Goal: Task Accomplishment & Management: Complete application form

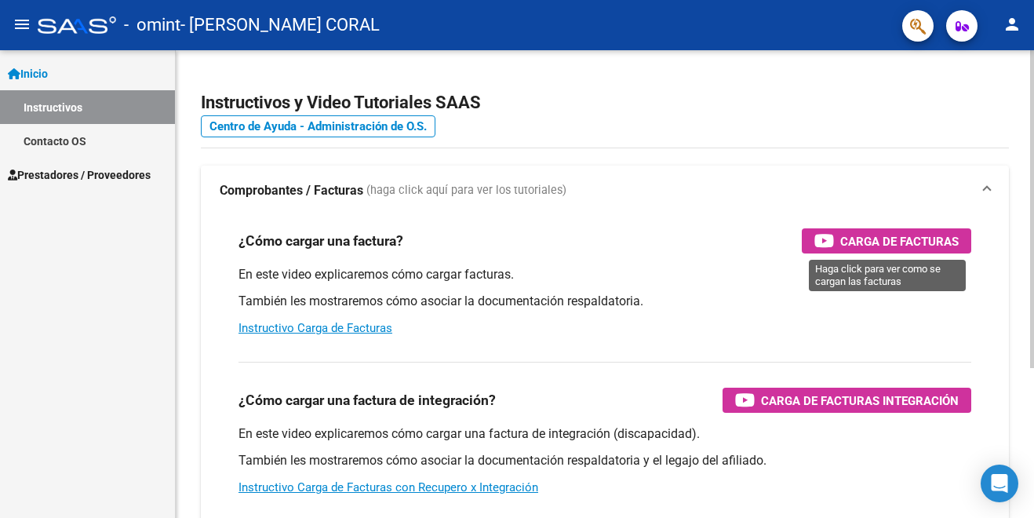
click at [855, 240] on span "Carga de Facturas" at bounding box center [899, 241] width 118 height 20
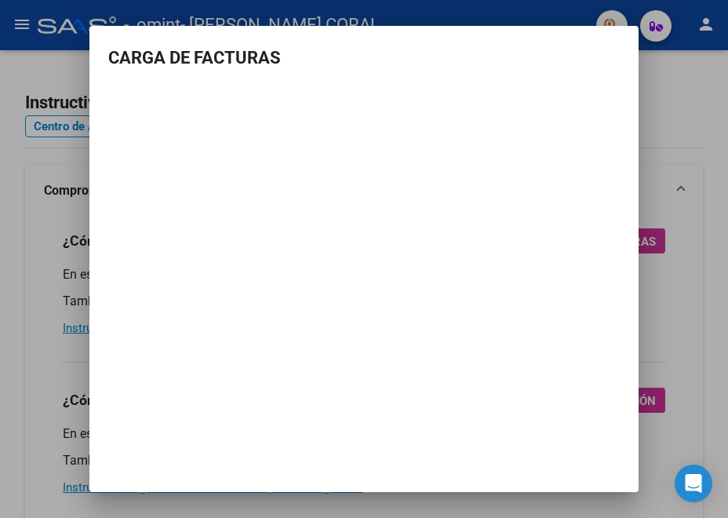
click at [643, 143] on div at bounding box center [364, 259] width 728 height 518
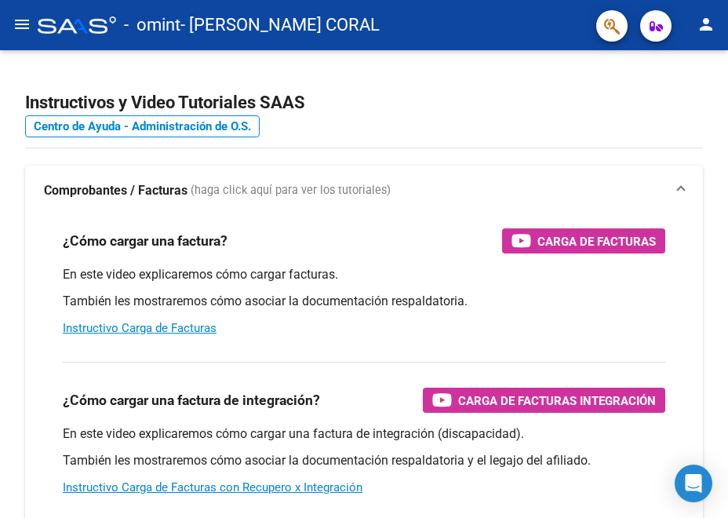
click at [643, 143] on app-root-component "Instructivos y Video Tutoriales SAAS Centro de Ayuda - Administración de O.S. C…" at bounding box center [364, 369] width 678 height 588
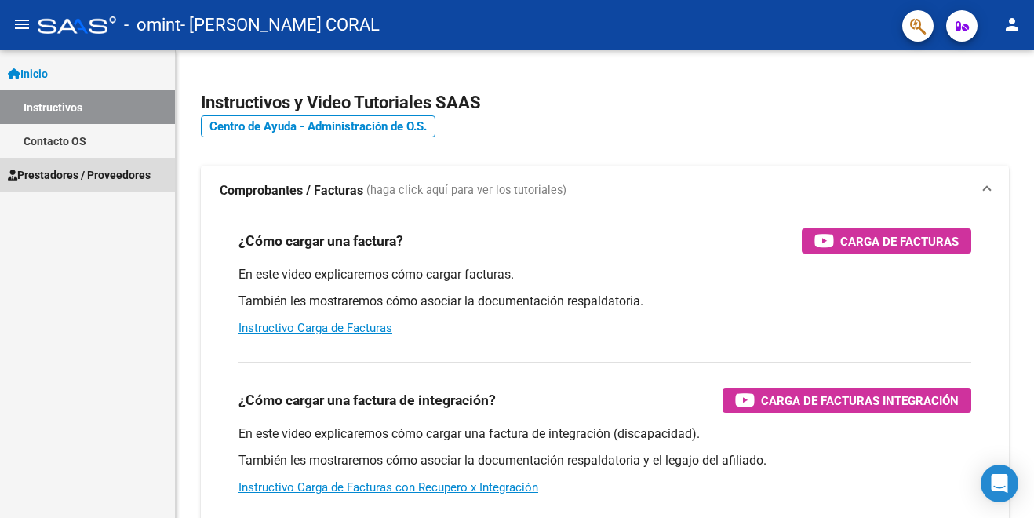
click at [71, 175] on span "Prestadores / Proveedores" at bounding box center [79, 174] width 143 height 17
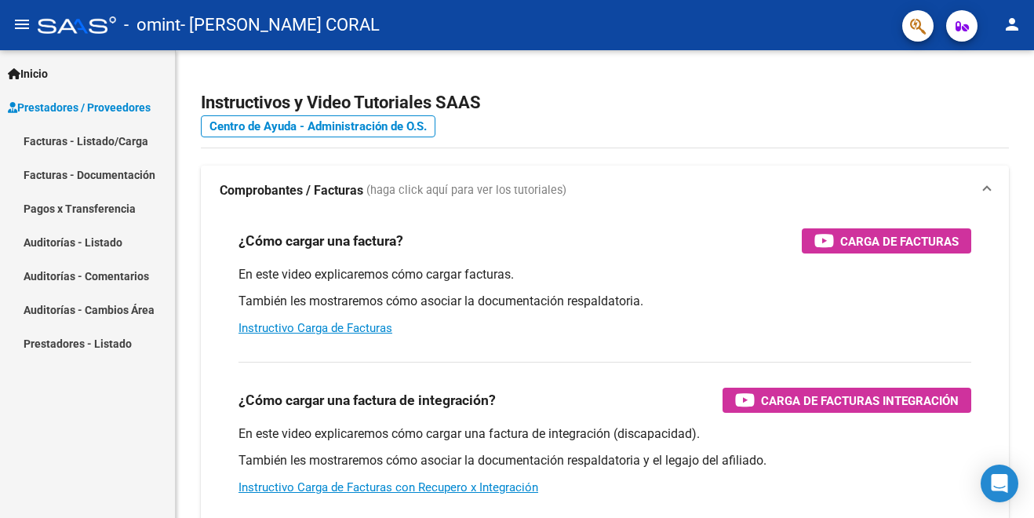
click at [84, 169] on link "Facturas - Documentación" at bounding box center [87, 175] width 175 height 34
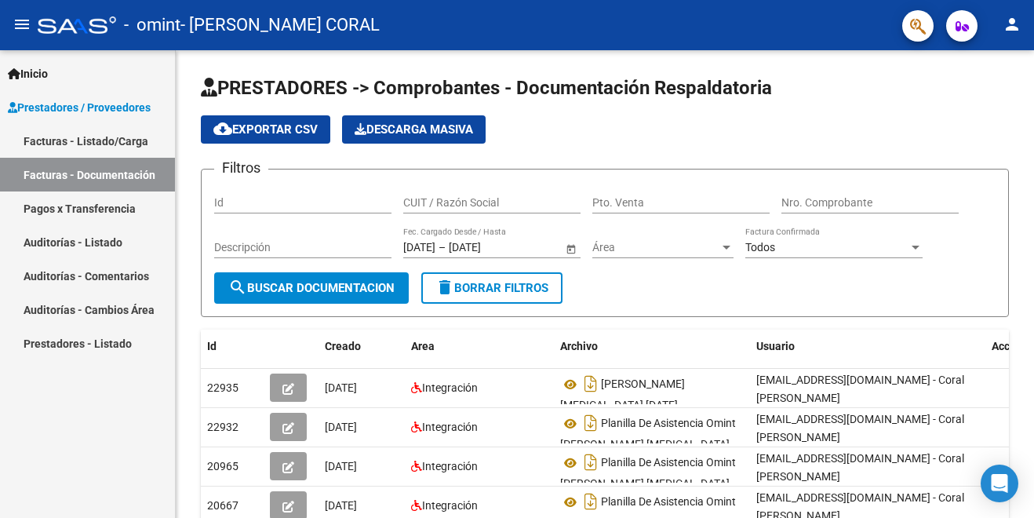
click at [93, 140] on link "Facturas - Listado/Carga" at bounding box center [87, 141] width 175 height 34
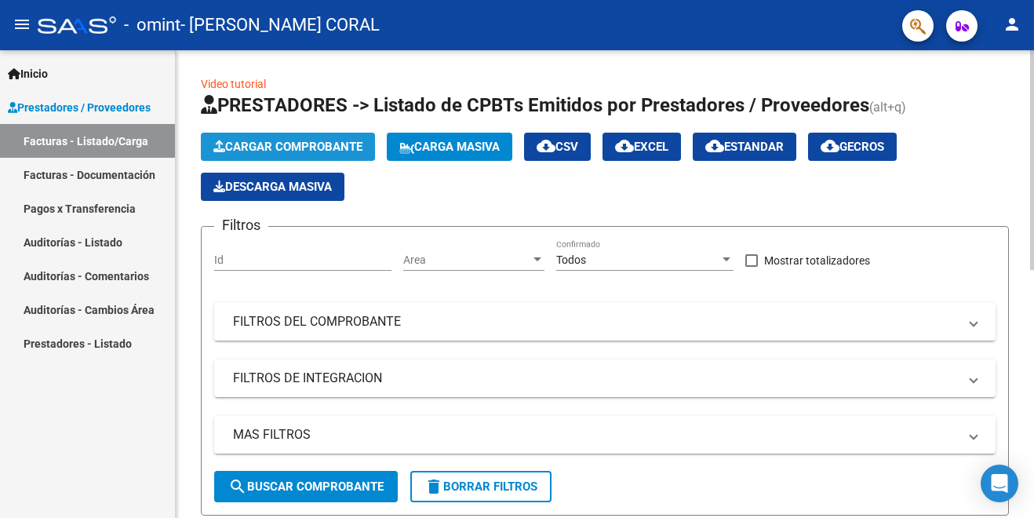
click at [272, 149] on span "Cargar Comprobante" at bounding box center [287, 147] width 149 height 14
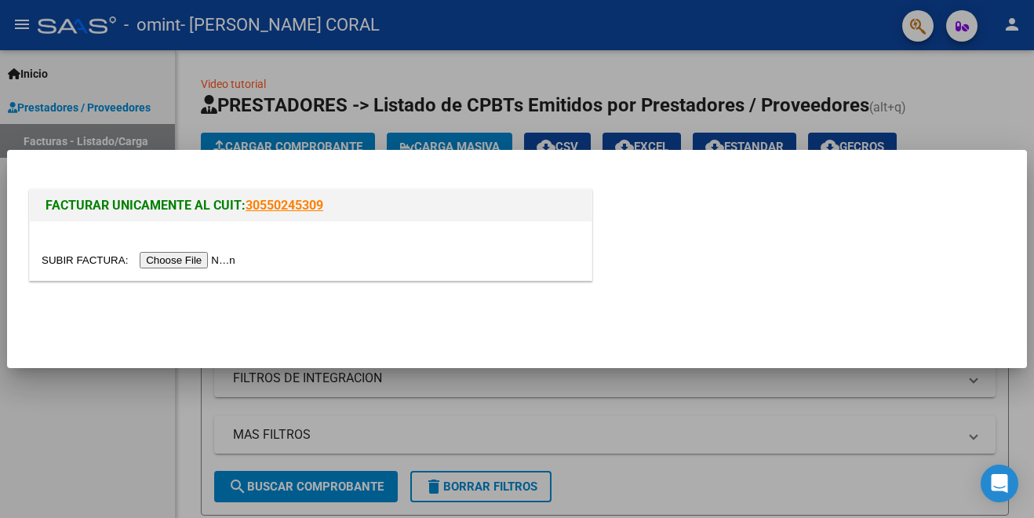
click at [204, 260] on input "file" at bounding box center [141, 260] width 198 height 16
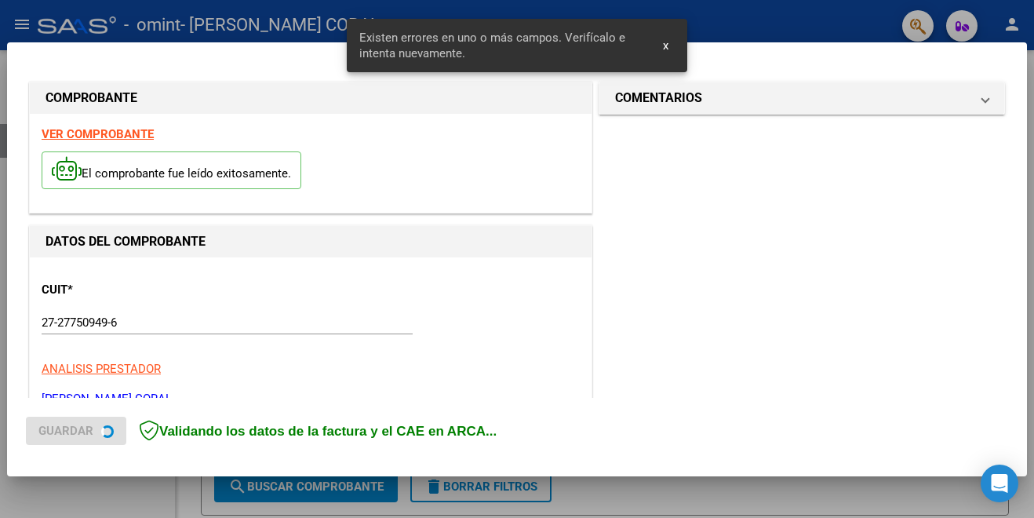
scroll to position [378, 0]
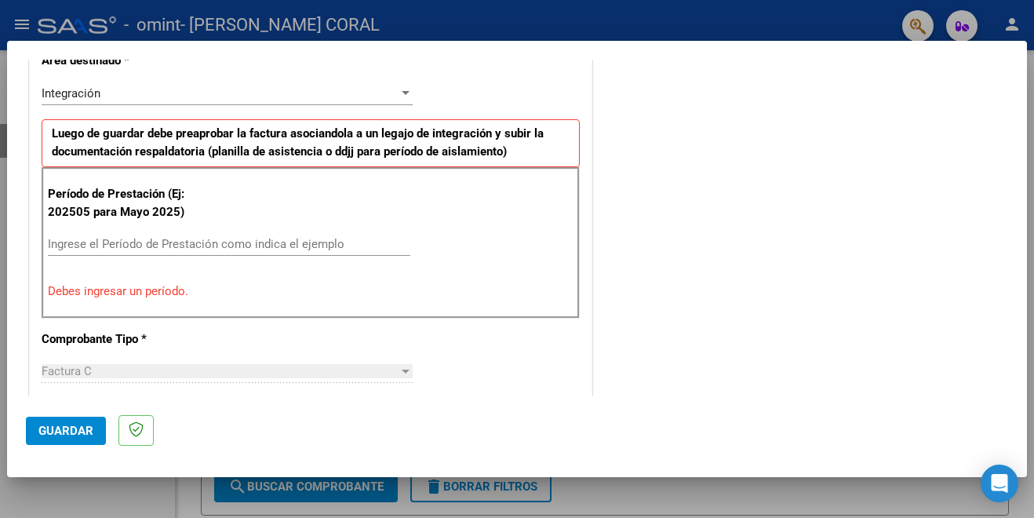
click at [252, 243] on input "Ingrese el Período de Prestación como indica el ejemplo" at bounding box center [229, 244] width 362 height 14
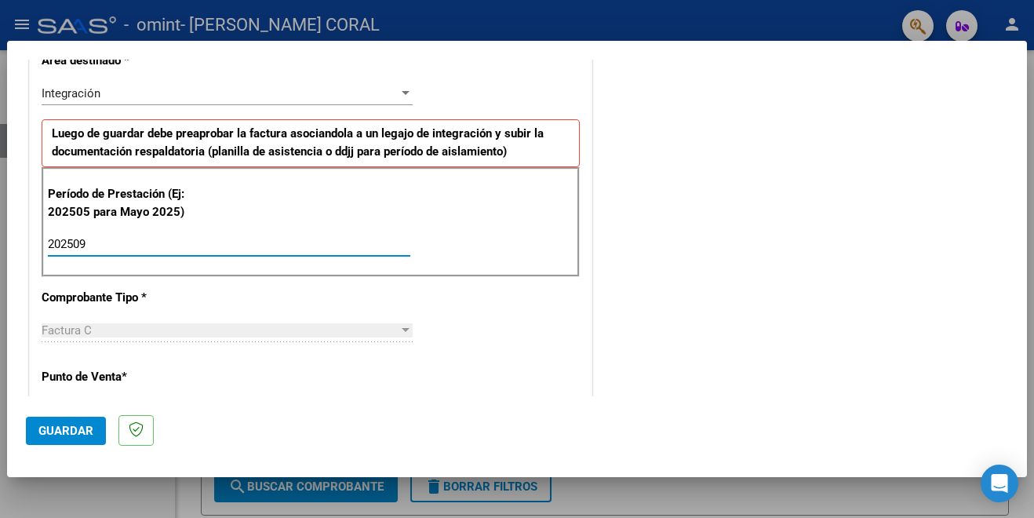
type input "202509"
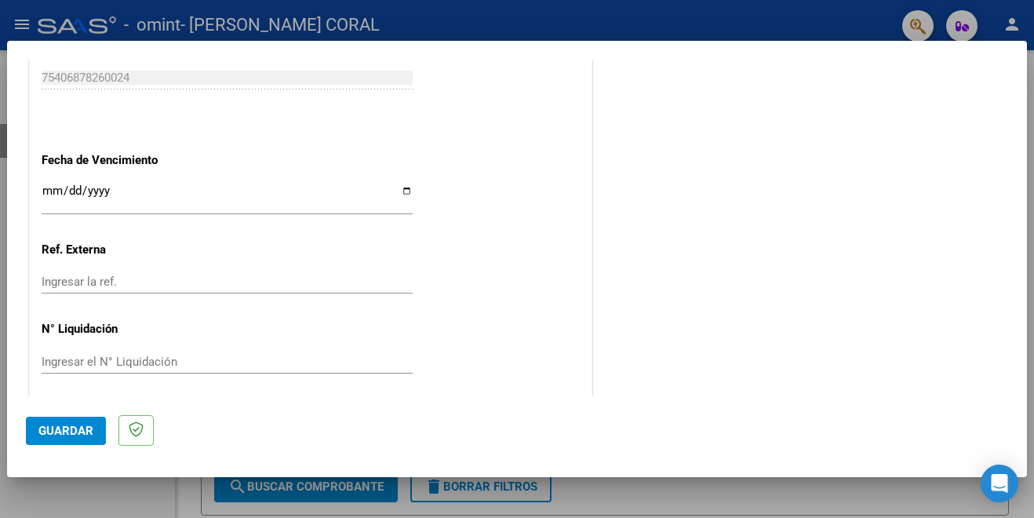
scroll to position [1044, 0]
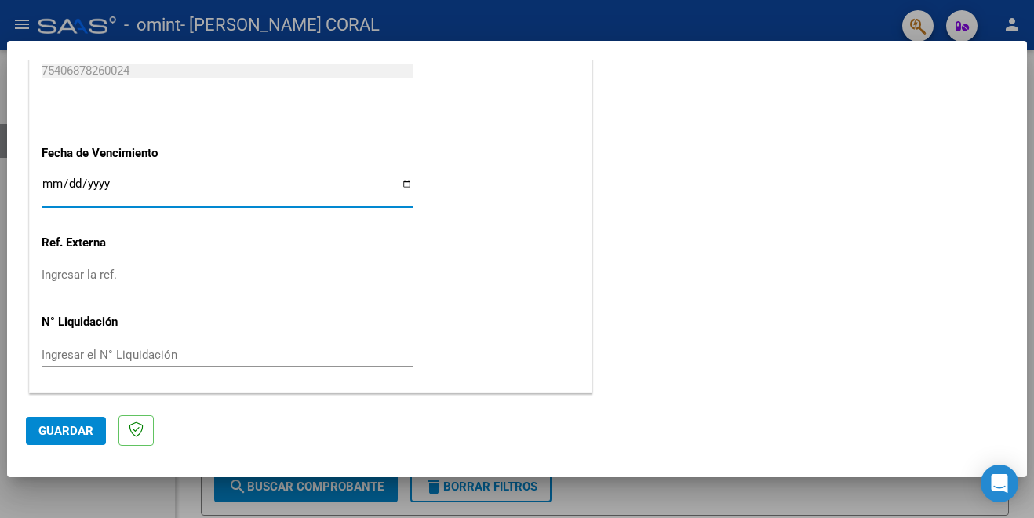
click at [401, 184] on input "Ingresar la fecha" at bounding box center [227, 189] width 371 height 25
type input "[DATE]"
click at [66, 430] on span "Guardar" at bounding box center [65, 431] width 55 height 14
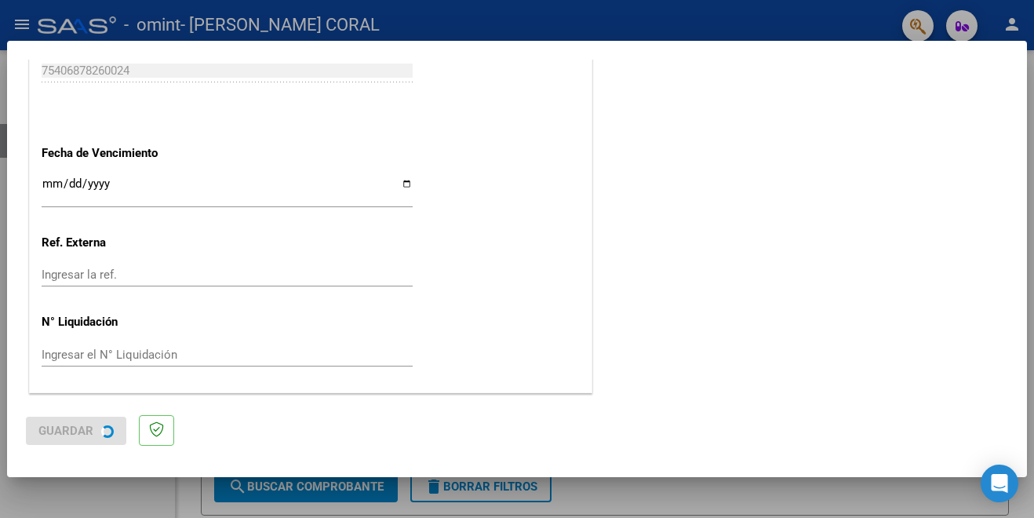
scroll to position [0, 0]
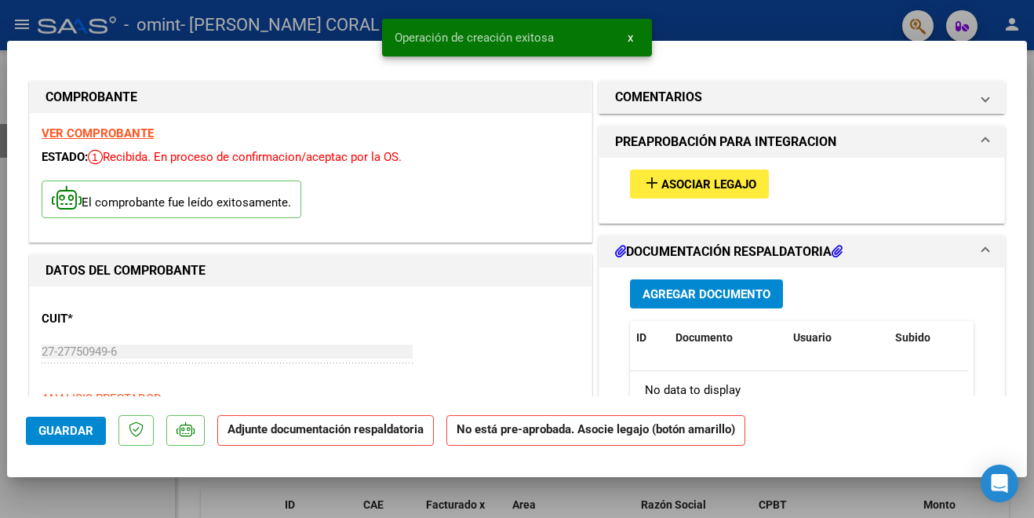
click at [723, 182] on span "Asociar Legajo" at bounding box center [708, 184] width 95 height 14
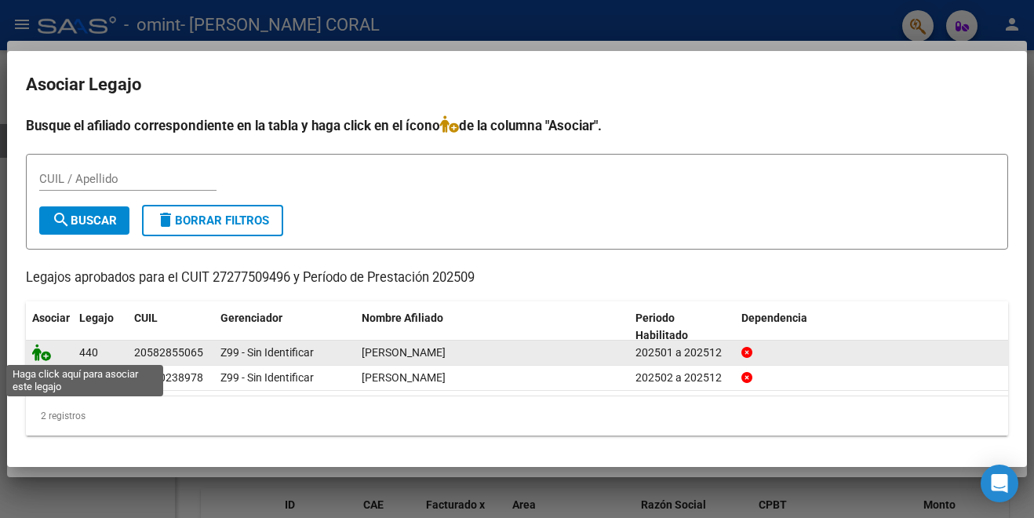
click at [42, 348] on icon at bounding box center [41, 352] width 19 height 17
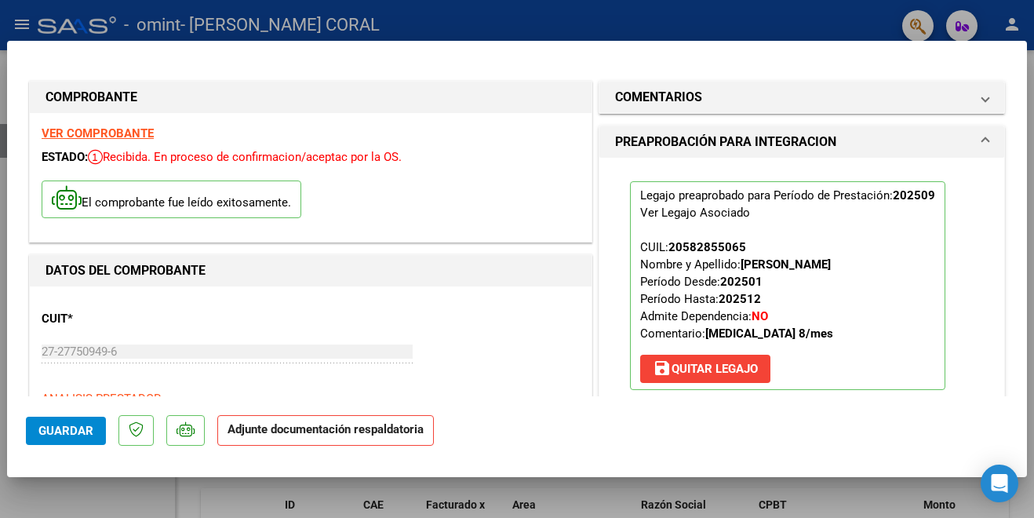
click at [288, 438] on p "Adjunte documentación respaldatoria" at bounding box center [325, 430] width 217 height 31
drag, startPoint x: 288, startPoint y: 438, endPoint x: 224, endPoint y: 432, distance: 64.6
click at [224, 432] on p "Adjunte documentación respaldatoria" at bounding box center [325, 430] width 217 height 31
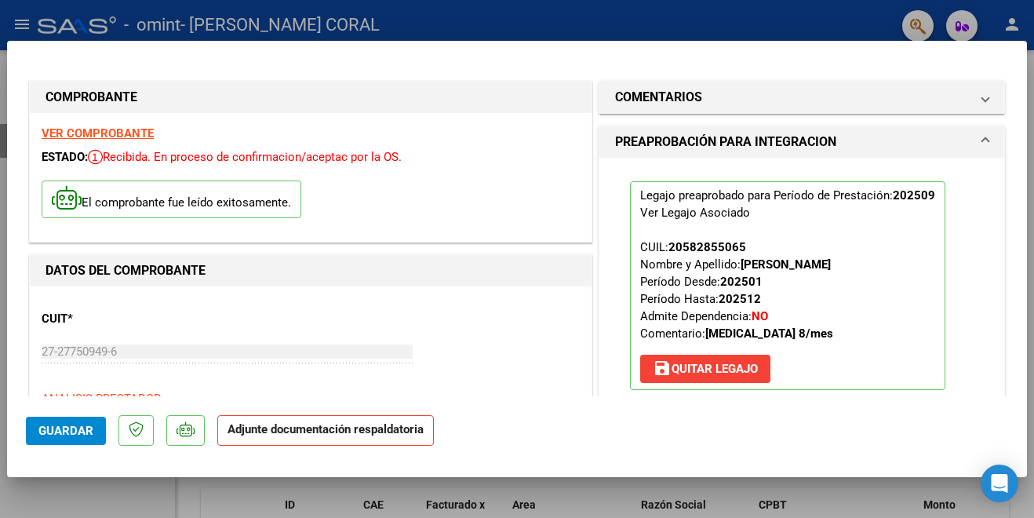
click at [224, 432] on p "Adjunte documentación respaldatoria" at bounding box center [325, 430] width 217 height 31
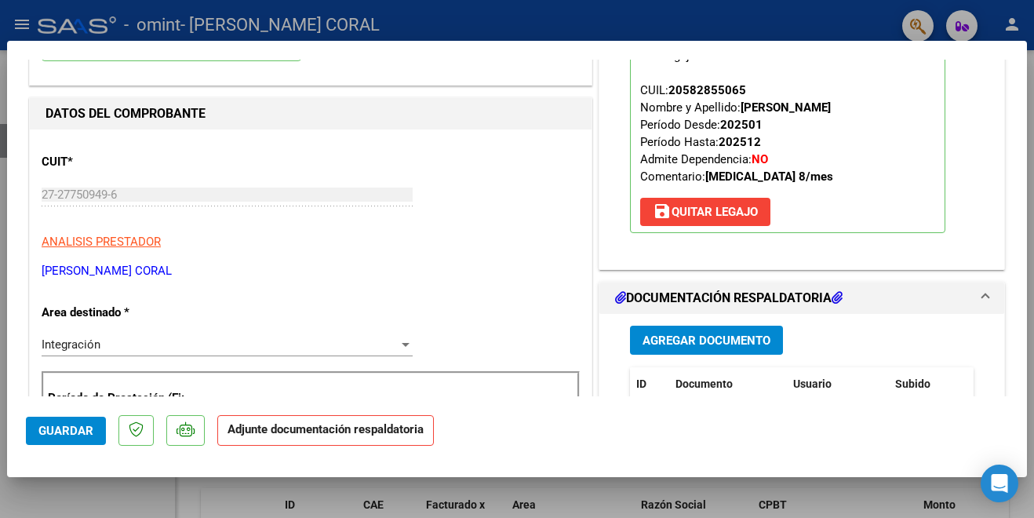
scroll to position [188, 0]
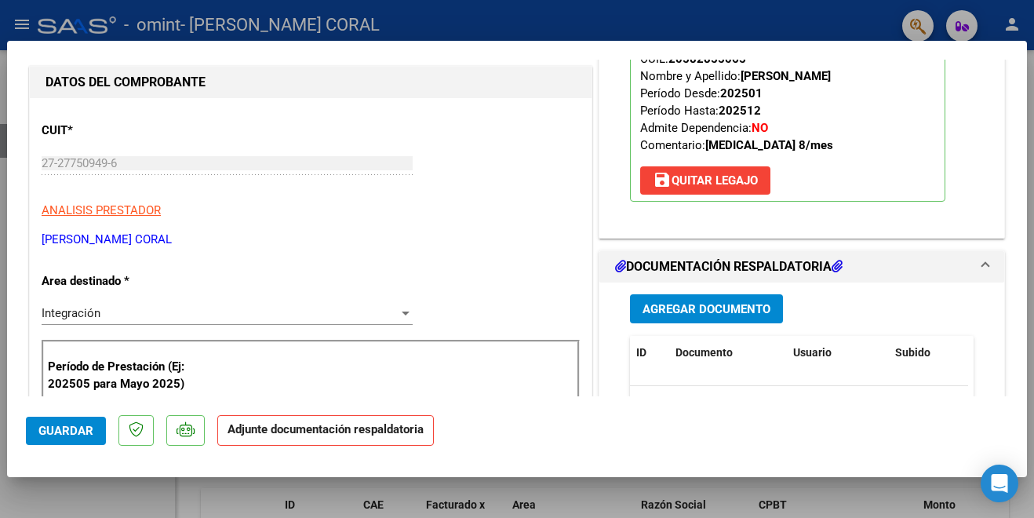
click at [694, 311] on span "Agregar Documento" at bounding box center [707, 309] width 128 height 14
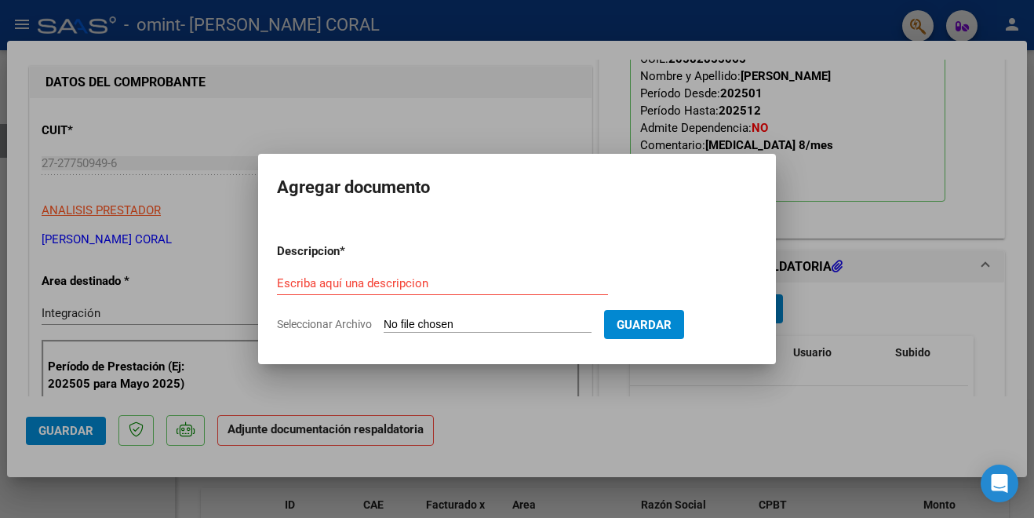
click at [354, 322] on span "Seleccionar Archivo" at bounding box center [324, 324] width 95 height 13
click at [384, 322] on input "Seleccionar Archivo" at bounding box center [488, 325] width 208 height 15
type input "C:\fakepath\Planilla de Asistencia OMINT [MEDICAL_DATA] [PERSON_NAME]. [PERSON_…"
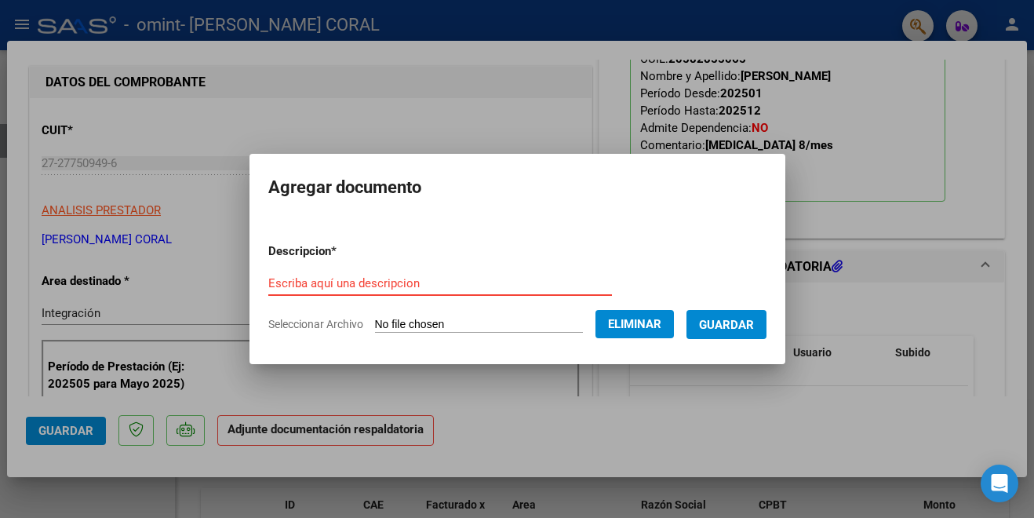
click at [423, 282] on input "Escriba aquí una descripcion" at bounding box center [440, 283] width 344 height 14
paste input "Planilla de Asistencia OMINT [MEDICAL_DATA] [PERSON_NAME]. [PERSON_NAME] [DATE]…"
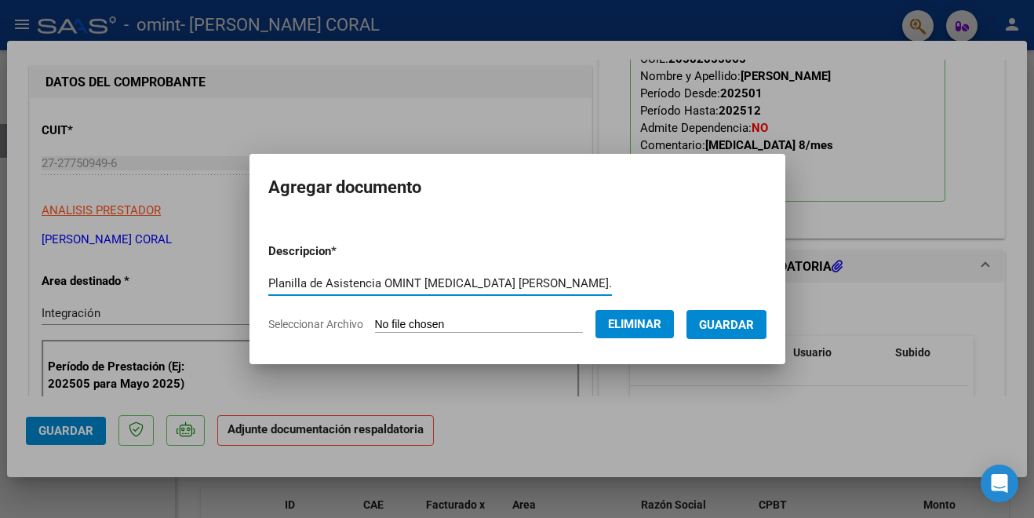
scroll to position [0, 237]
type input "Planilla de Asistencia OMINT [MEDICAL_DATA] [PERSON_NAME]. [PERSON_NAME] [DATE]…"
click at [715, 317] on span "Guardar" at bounding box center [726, 324] width 55 height 14
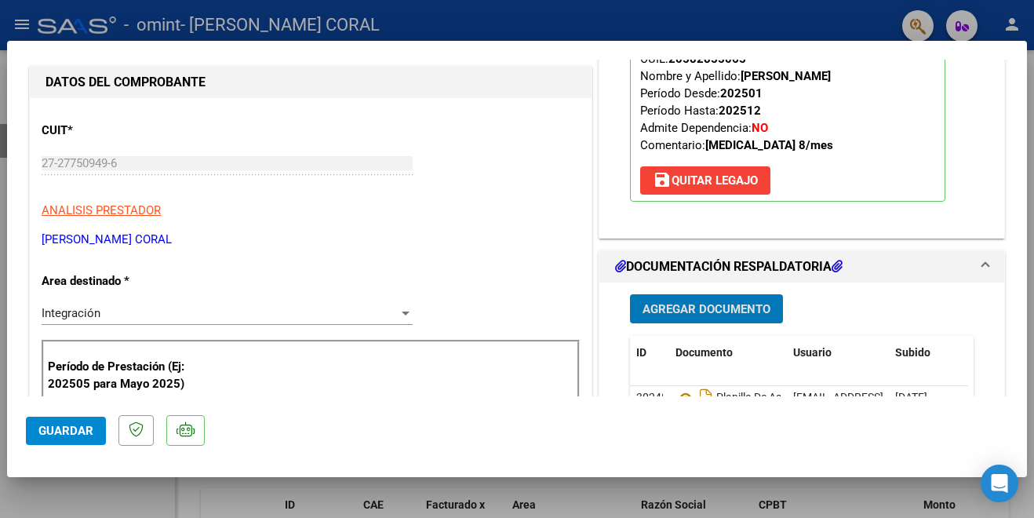
click at [69, 432] on span "Guardar" at bounding box center [65, 431] width 55 height 14
click at [79, 493] on div at bounding box center [517, 259] width 1034 height 518
type input "$ 0,00"
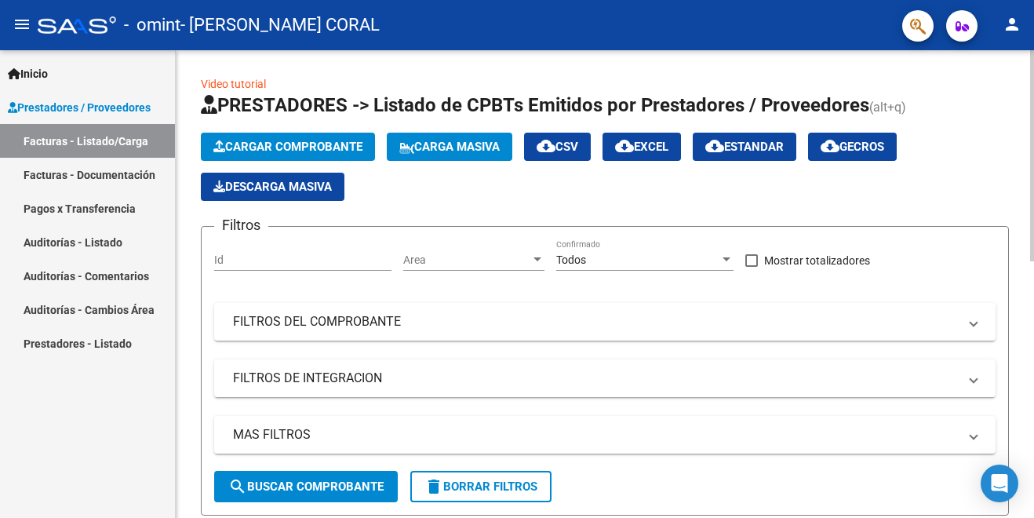
click at [293, 143] on span "Cargar Comprobante" at bounding box center [287, 147] width 149 height 14
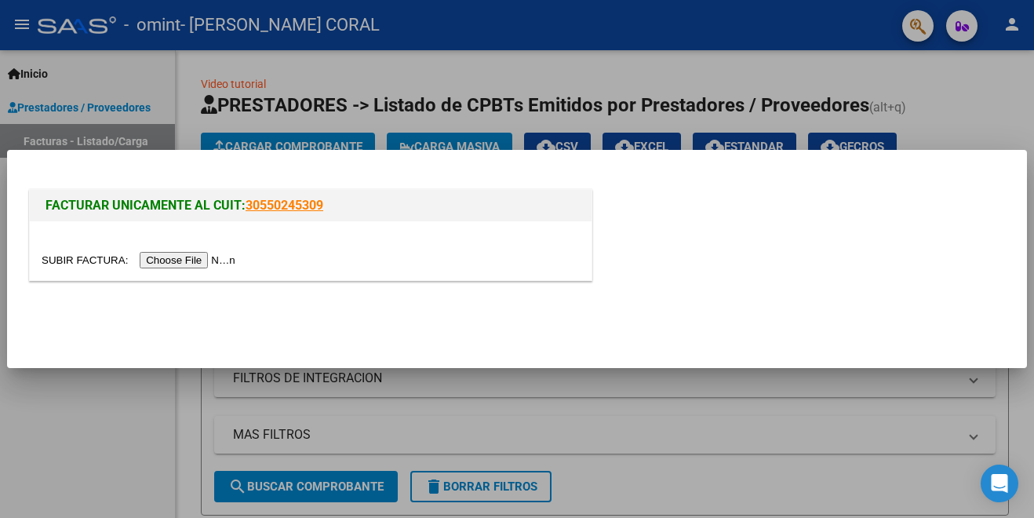
click at [202, 259] on input "file" at bounding box center [141, 260] width 198 height 16
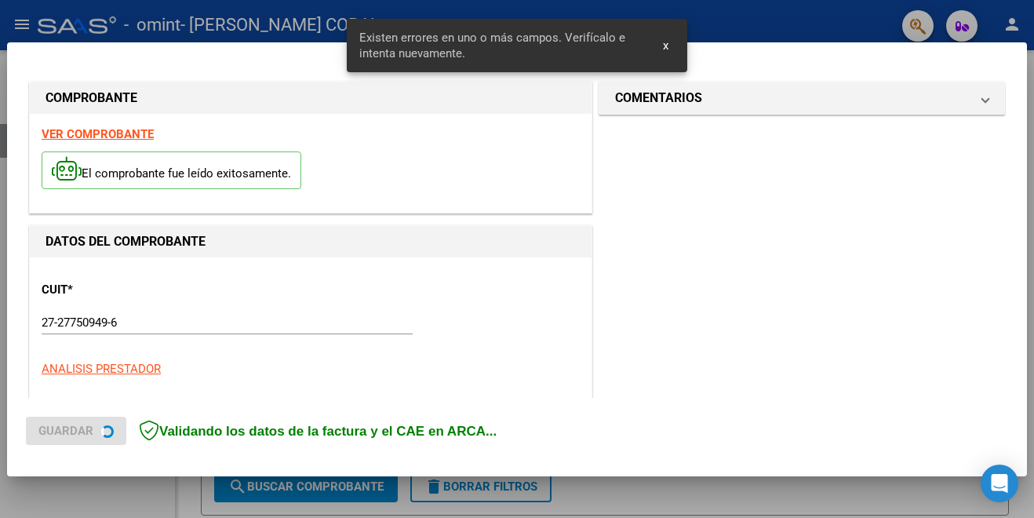
scroll to position [378, 0]
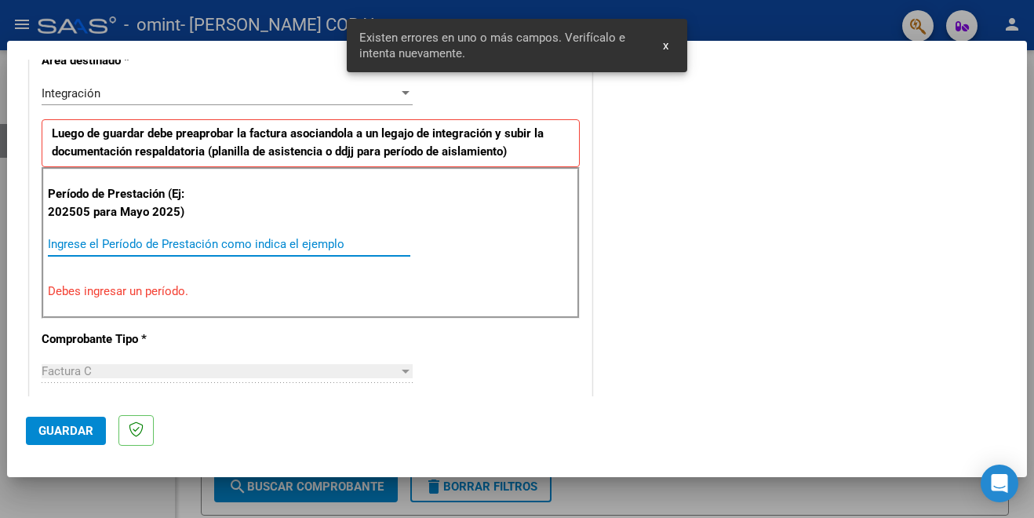
click at [298, 243] on input "Ingrese el Período de Prestación como indica el ejemplo" at bounding box center [229, 244] width 362 height 14
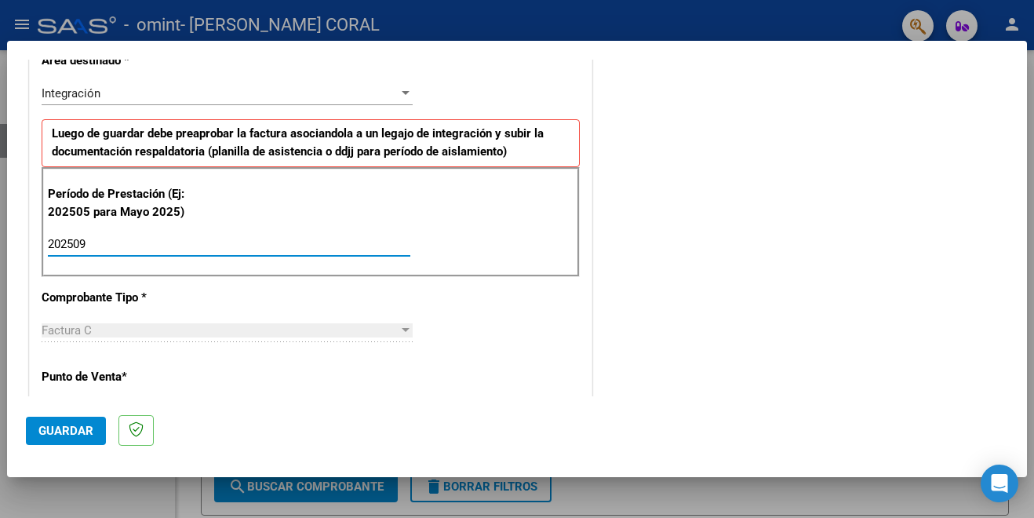
type input "202509"
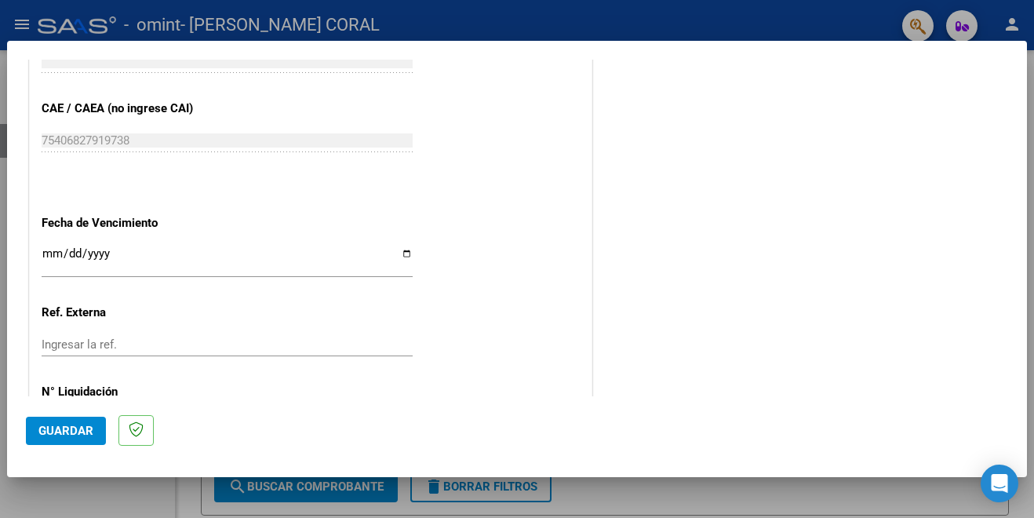
scroll to position [1006, 0]
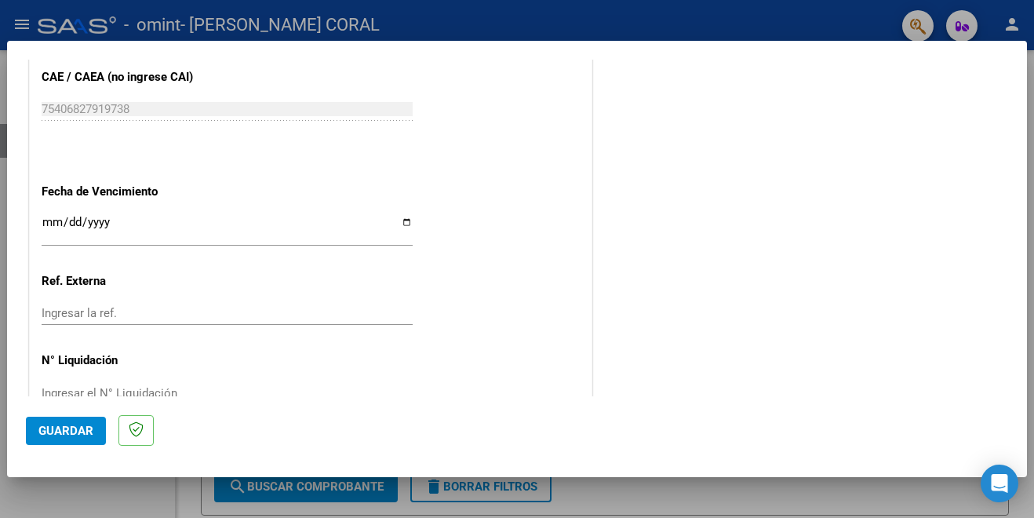
click at [400, 224] on input "Ingresar la fecha" at bounding box center [227, 228] width 371 height 25
type input "[DATE]"
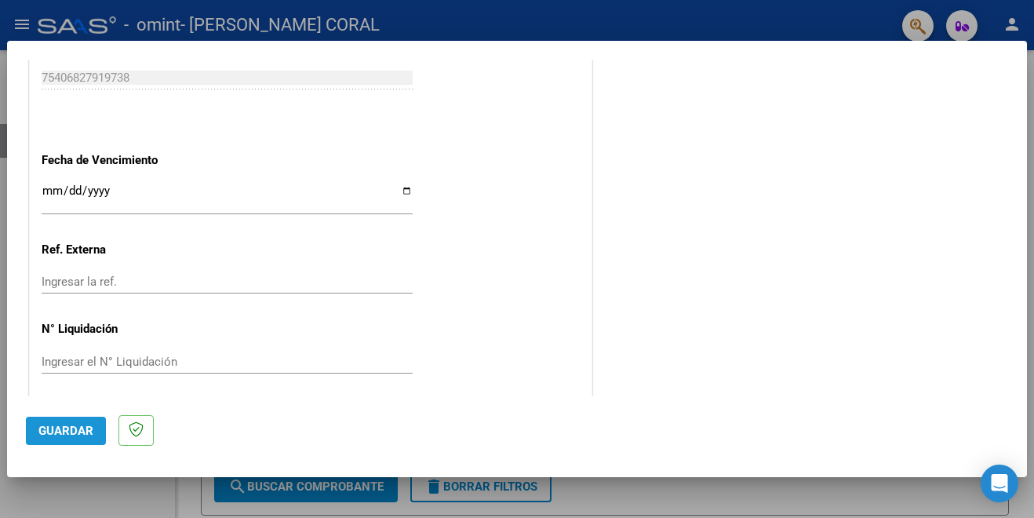
click at [66, 428] on span "Guardar" at bounding box center [65, 431] width 55 height 14
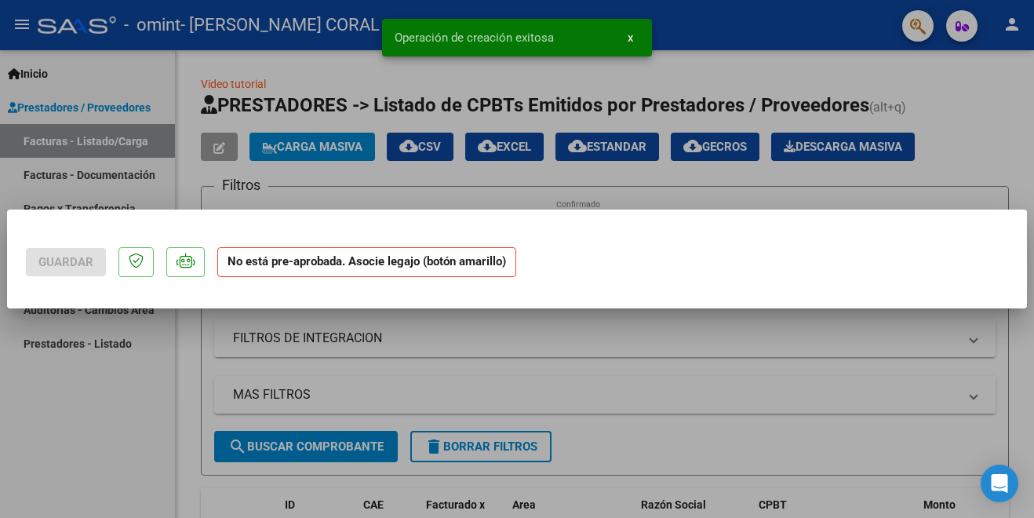
scroll to position [0, 0]
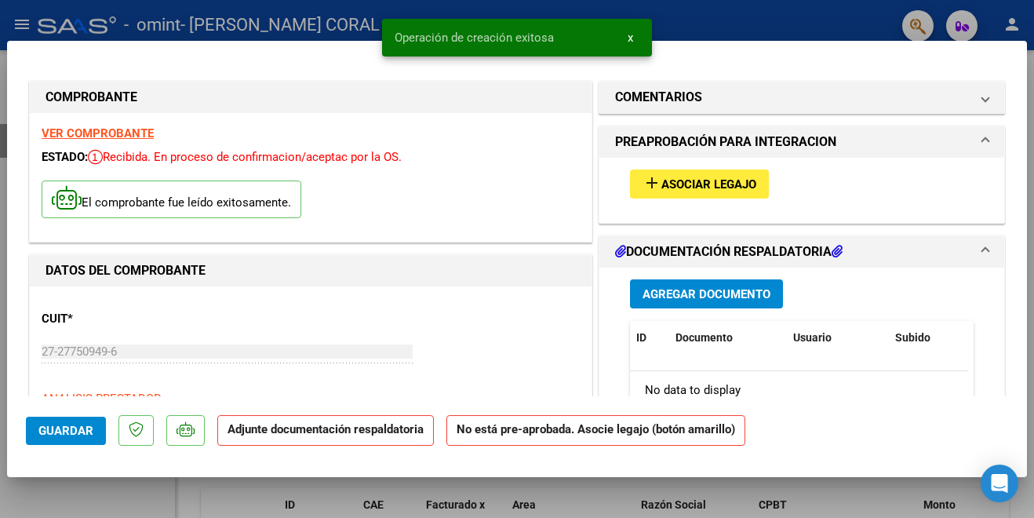
click at [674, 180] on span "Asociar Legajo" at bounding box center [708, 184] width 95 height 14
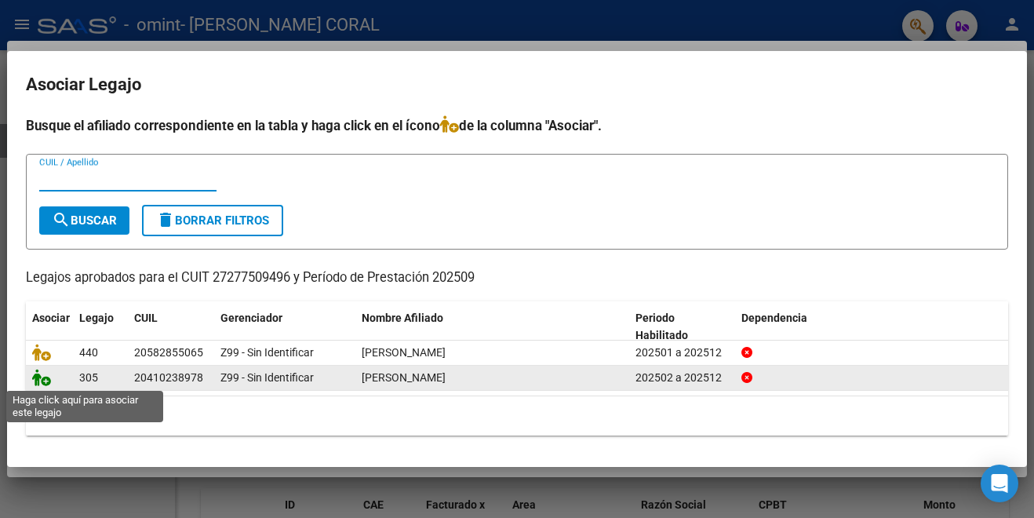
click at [41, 378] on icon at bounding box center [41, 377] width 19 height 17
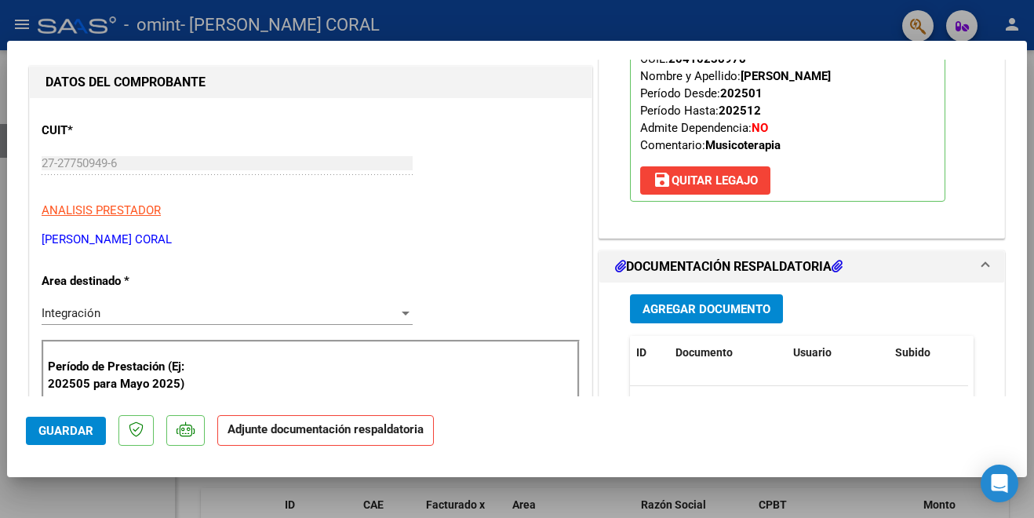
scroll to position [220, 0]
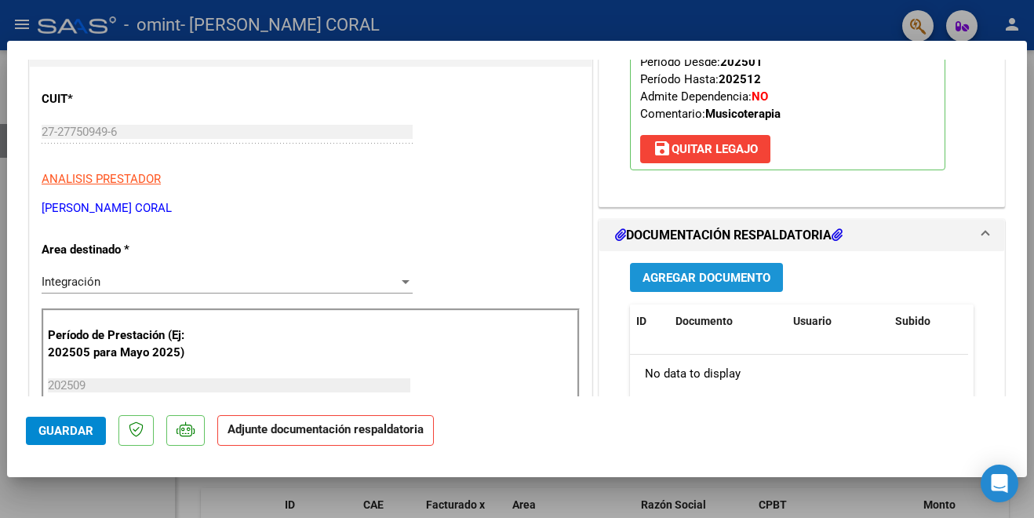
click at [701, 275] on span "Agregar Documento" at bounding box center [707, 278] width 128 height 14
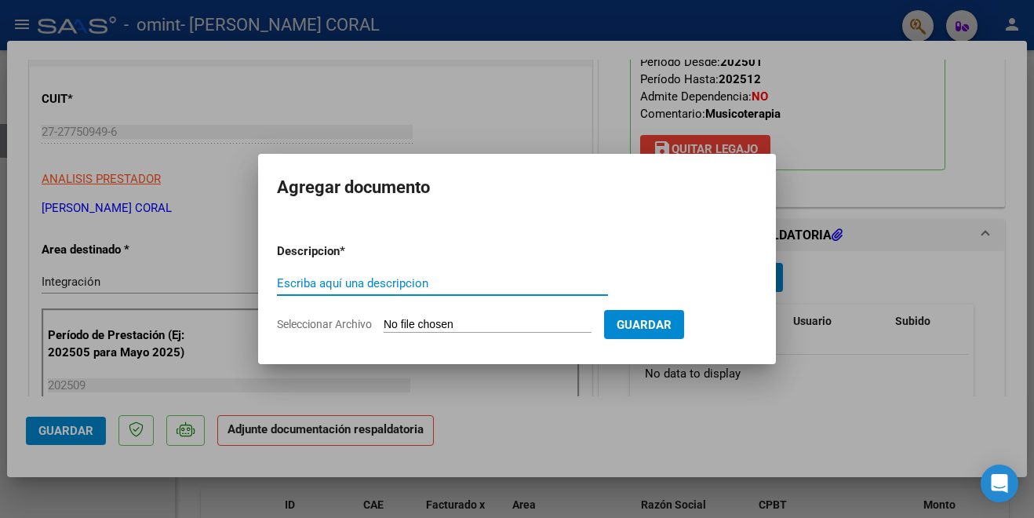
click at [350, 325] on span "Seleccionar Archivo" at bounding box center [324, 324] width 95 height 13
click at [384, 325] on input "Seleccionar Archivo" at bounding box center [488, 325] width 208 height 15
type input "C:\fakepath\Planilla de Asistencia OMINT [MEDICAL_DATA] [PERSON_NAME]. [PERSON_…"
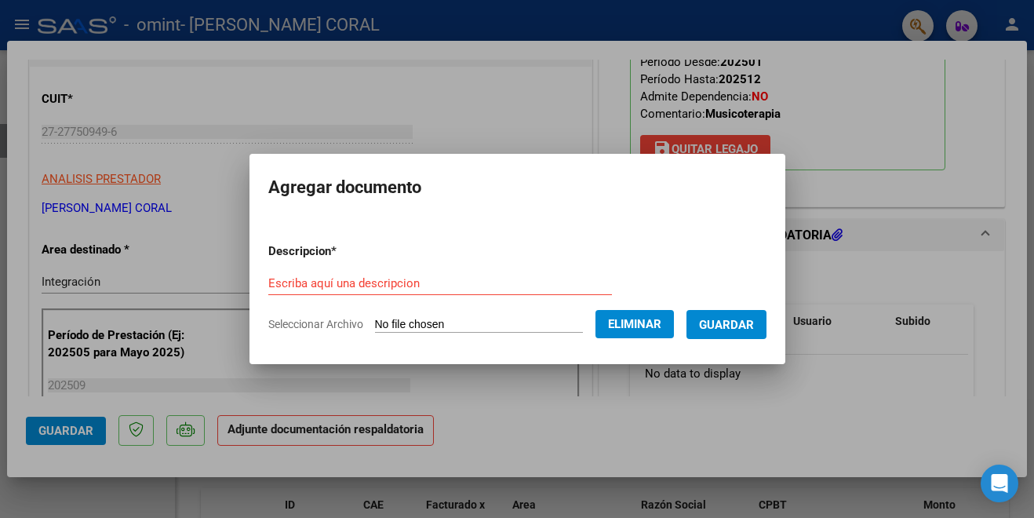
click at [366, 279] on input "Escriba aquí una descripcion" at bounding box center [440, 283] width 344 height 14
paste input "Planilla de Asistencia OMINT [MEDICAL_DATA] [PERSON_NAME]. [PERSON_NAME] [DATE]…"
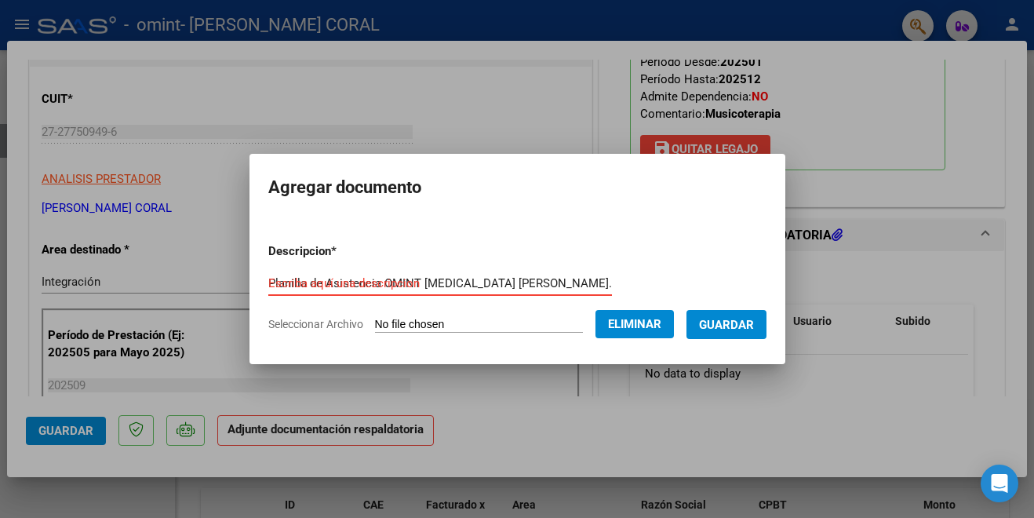
scroll to position [0, 231]
type input "Planilla de Asistencia OMINT [MEDICAL_DATA] [PERSON_NAME]. [PERSON_NAME] [DATE]…"
click at [715, 321] on span "Guardar" at bounding box center [726, 325] width 55 height 14
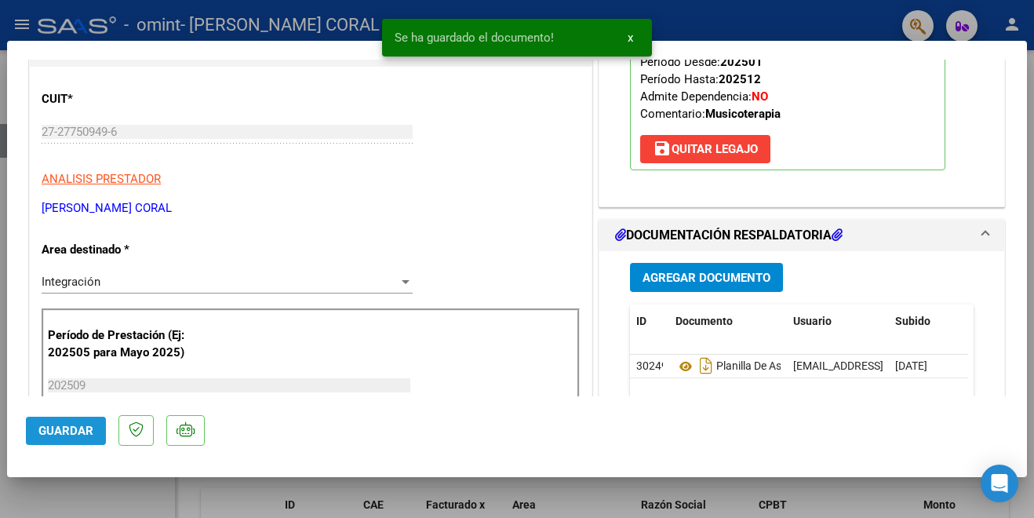
click at [74, 430] on span "Guardar" at bounding box center [65, 431] width 55 height 14
